Goal: Information Seeking & Learning: Learn about a topic

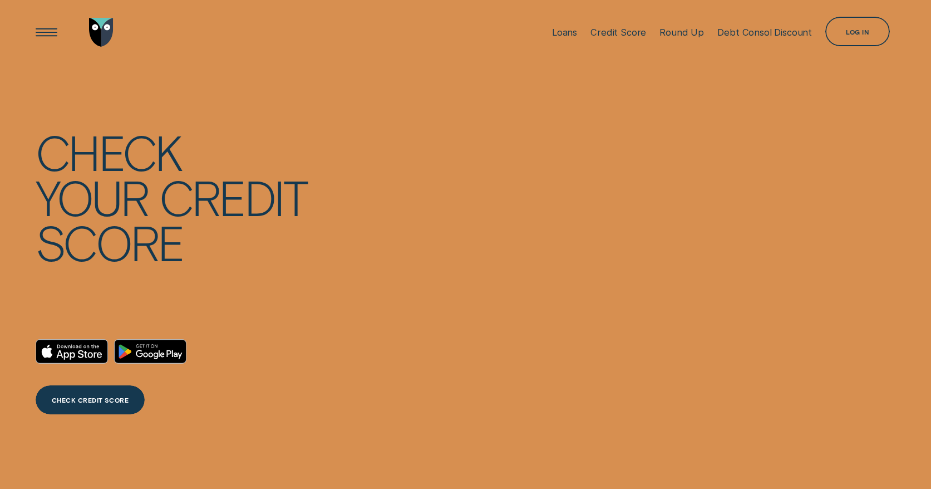
click at [847, 28] on div "Log in" at bounding box center [857, 31] width 65 height 29
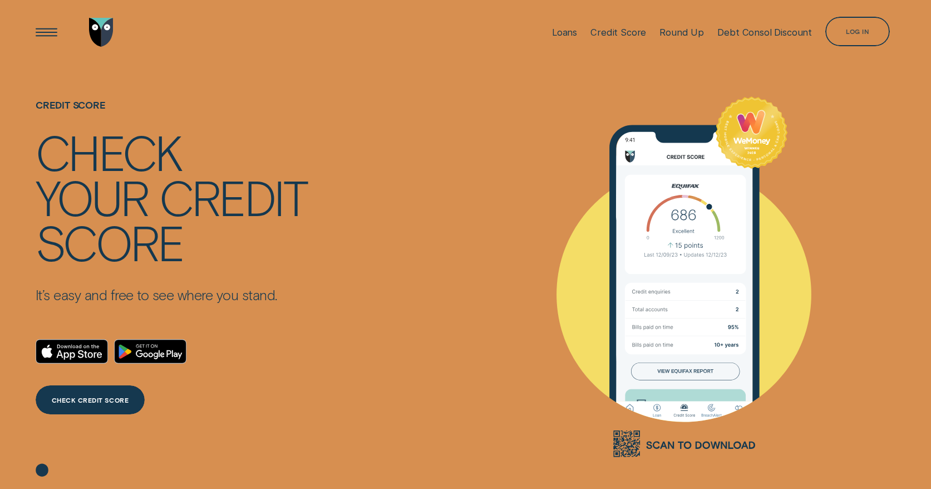
click at [854, 31] on div "Log in" at bounding box center [857, 33] width 23 height 6
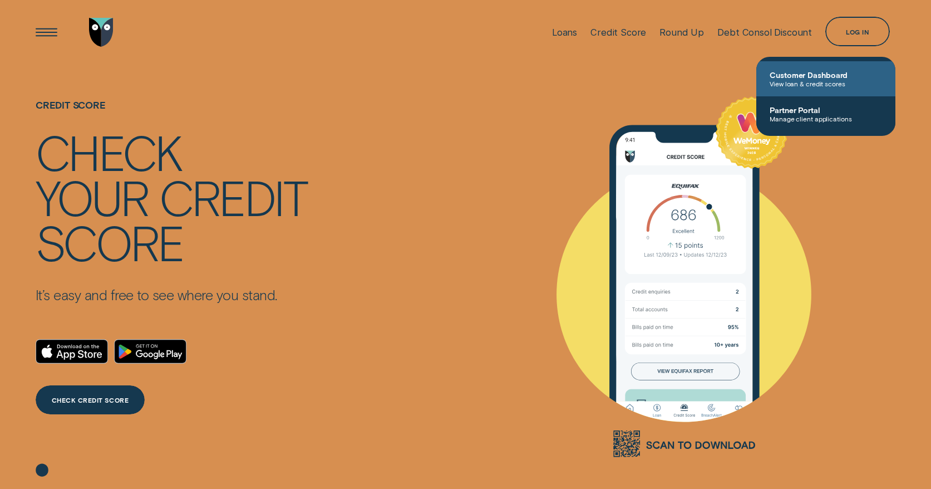
click at [824, 90] on link "Customer Dashboard View loan & credit scores" at bounding box center [825, 78] width 139 height 35
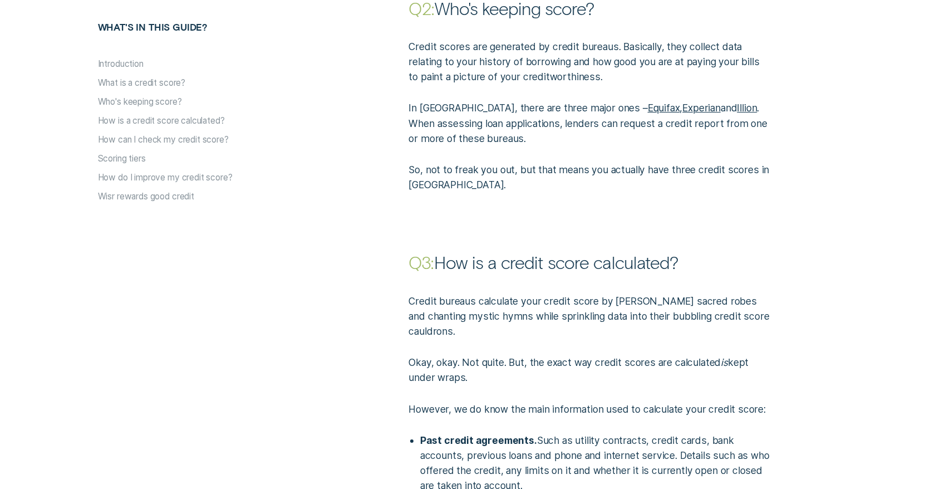
scroll to position [1308, 0]
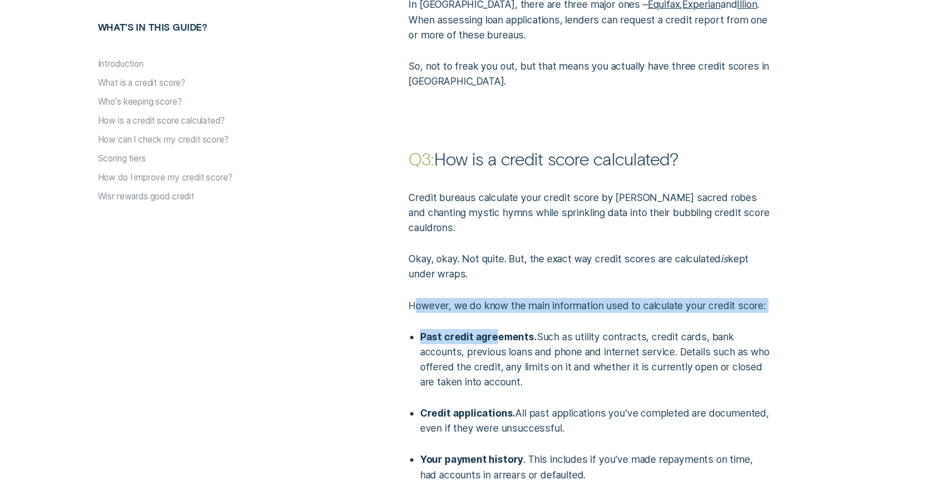
drag, startPoint x: 417, startPoint y: 305, endPoint x: 493, endPoint y: 334, distance: 81.5
click at [493, 335] on div "Credit bureaus calculate your credit score by donning sacred robes and chanting…" at bounding box center [589, 349] width 373 height 358
click at [493, 334] on strong "Past credit agreements." at bounding box center [478, 337] width 117 height 12
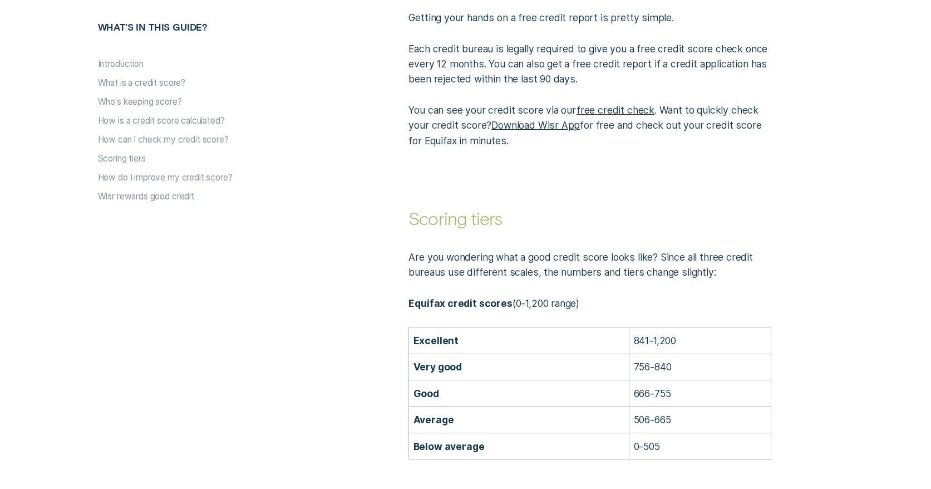
scroll to position [1928, 0]
drag, startPoint x: 458, startPoint y: 448, endPoint x: 511, endPoint y: 448, distance: 52.9
click at [510, 448] on p "Below average" at bounding box center [519, 445] width 212 height 15
click at [519, 436] on td "Below average" at bounding box center [519, 445] width 220 height 26
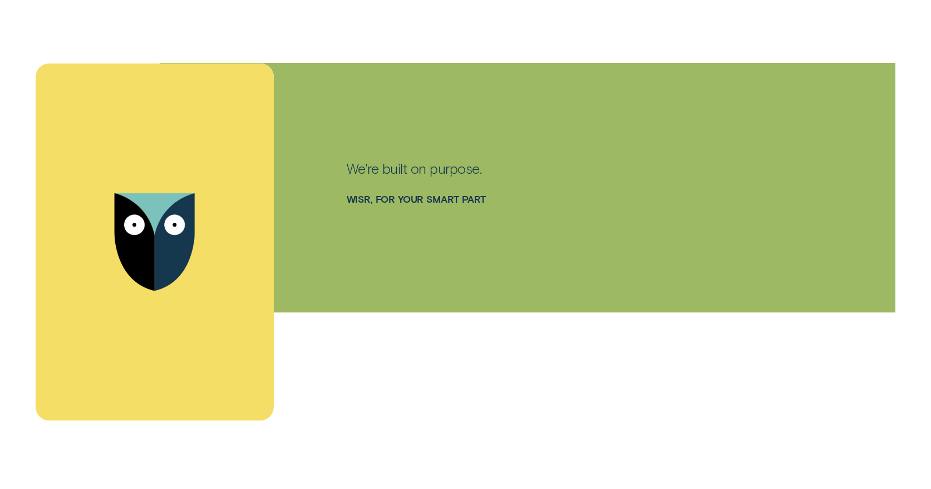
scroll to position [3457, 0]
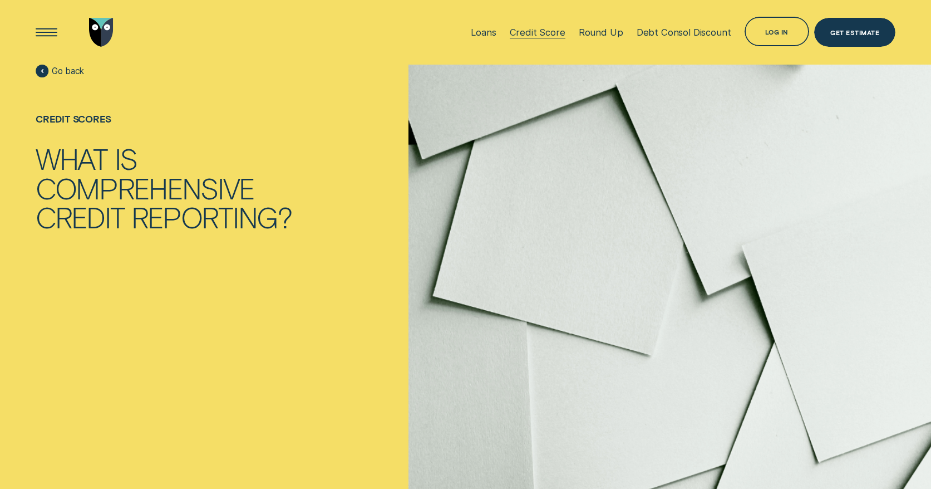
click at [532, 33] on div "Credit Score" at bounding box center [538, 32] width 56 height 11
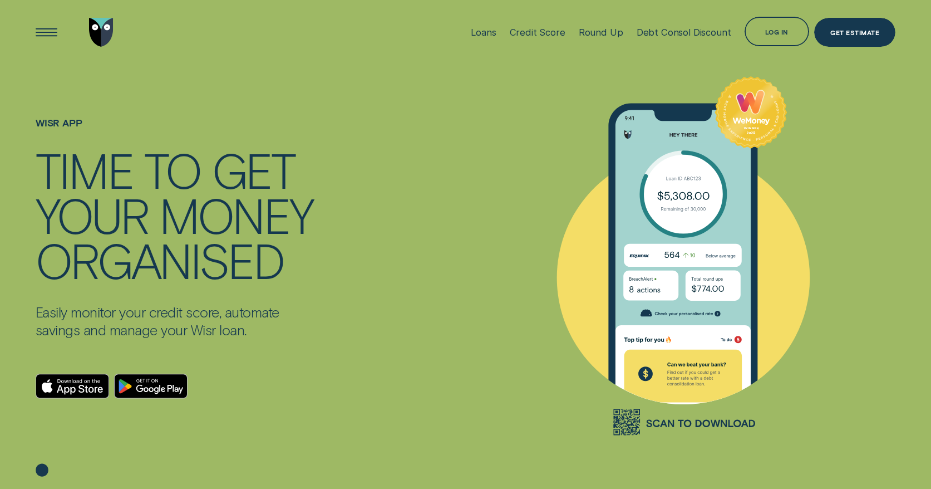
click at [58, 462] on icon at bounding box center [42, 451] width 76 height 76
click at [859, 43] on div "Get Estimate" at bounding box center [854, 32] width 81 height 29
